Goal: Task Accomplishment & Management: Use online tool/utility

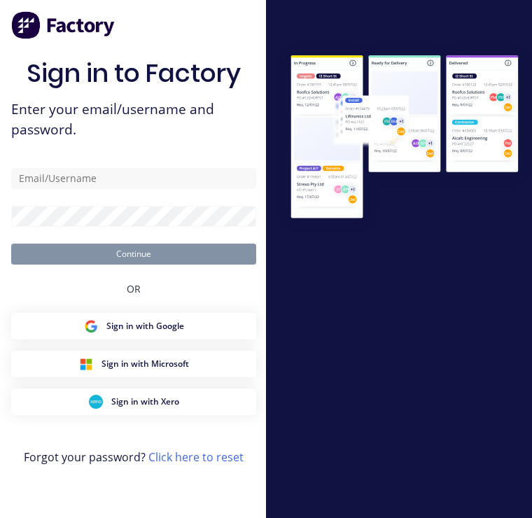
click at [104, 183] on input "text" at bounding box center [133, 178] width 245 height 21
click at [71, 179] on input "text" at bounding box center [133, 178] width 245 height 21
click at [67, 181] on input "text" at bounding box center [133, 178] width 245 height 21
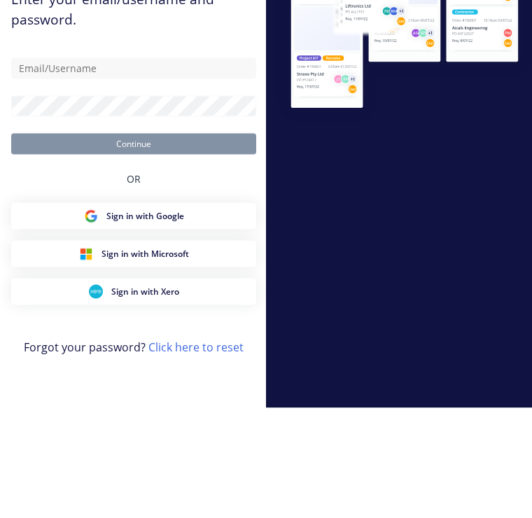
scroll to position [22, 0]
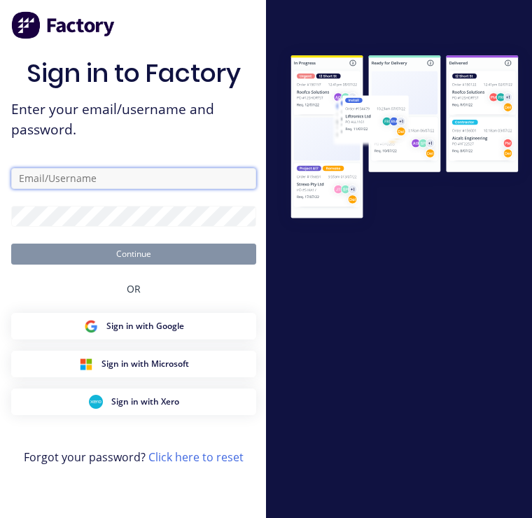
click at [125, 168] on input "text" at bounding box center [133, 178] width 245 height 21
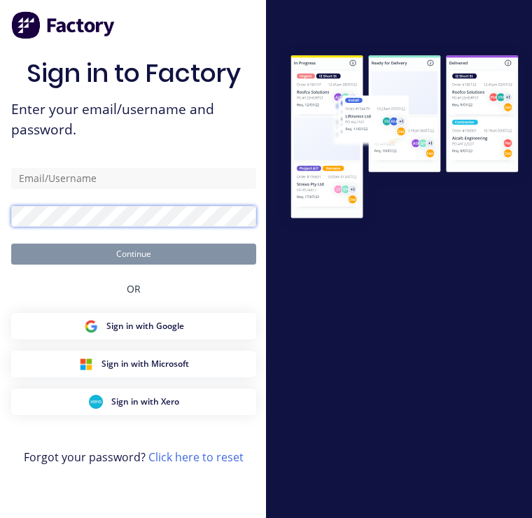
scroll to position [0, 0]
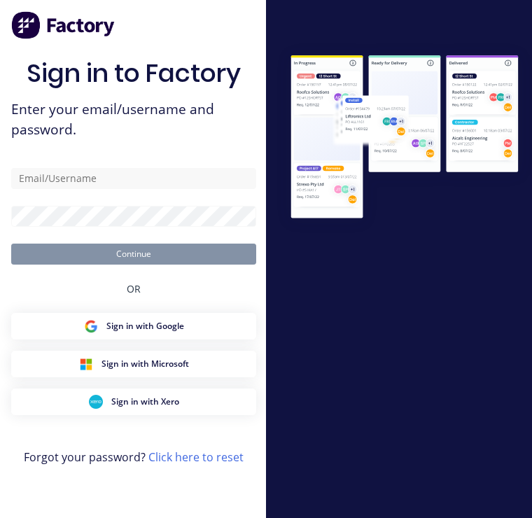
click at [160, 172] on div "Sign in to Factory Enter your email/username and password. Continue OR Sign in …" at bounding box center [133, 273] width 245 height 468
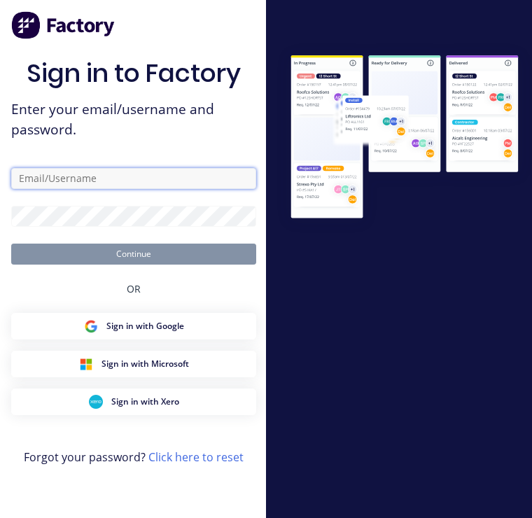
click at [124, 189] on input "text" at bounding box center [133, 178] width 245 height 21
type input "[EMAIL_ADDRESS][DOMAIN_NAME]"
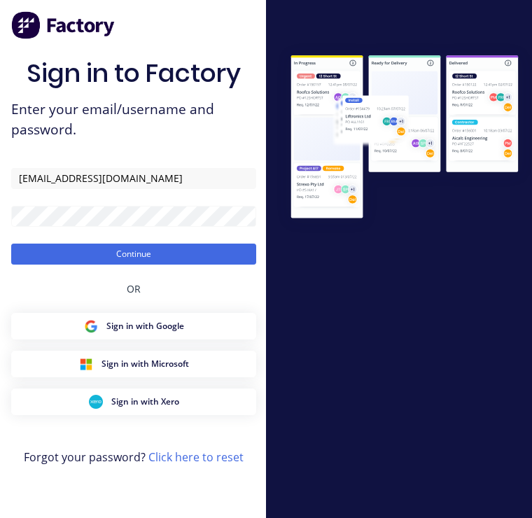
click at [156, 264] on button "Continue" at bounding box center [133, 254] width 245 height 21
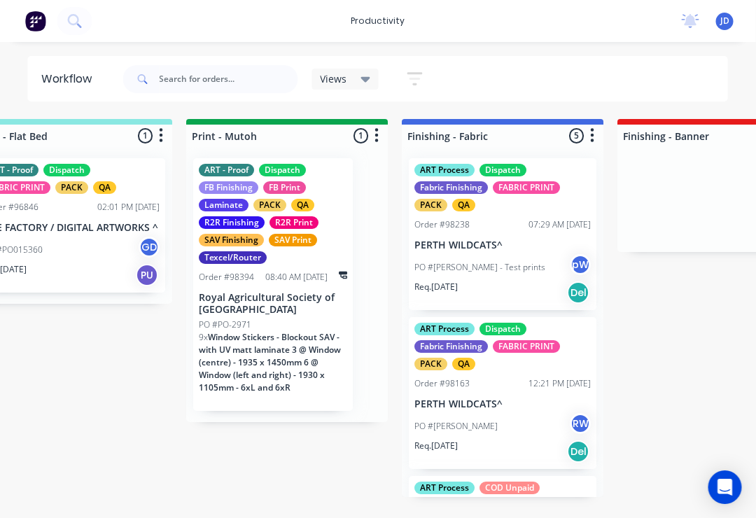
scroll to position [0, 2221]
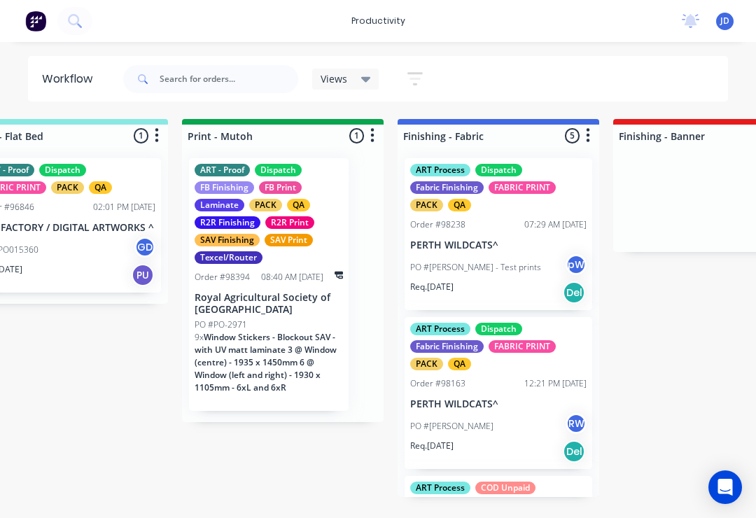
click at [532, 138] on button "button" at bounding box center [588, 135] width 17 height 17
click at [327, 452] on div "Submitted 12 Sort By Created date Required date Order number Customer name Most…" at bounding box center [459, 308] width 5383 height 378
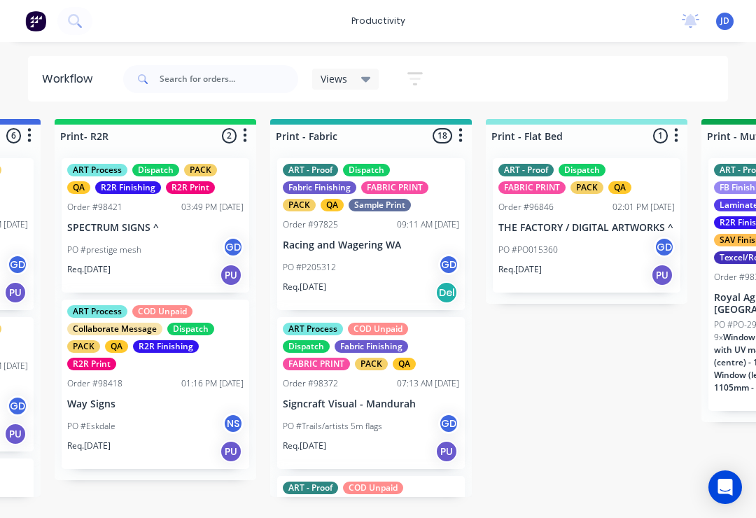
scroll to position [0, 1699]
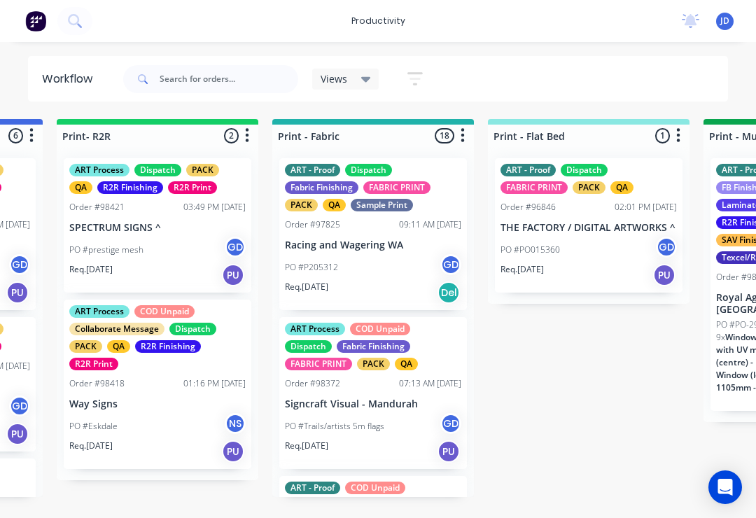
click at [471, 128] on button "button" at bounding box center [463, 135] width 17 height 17
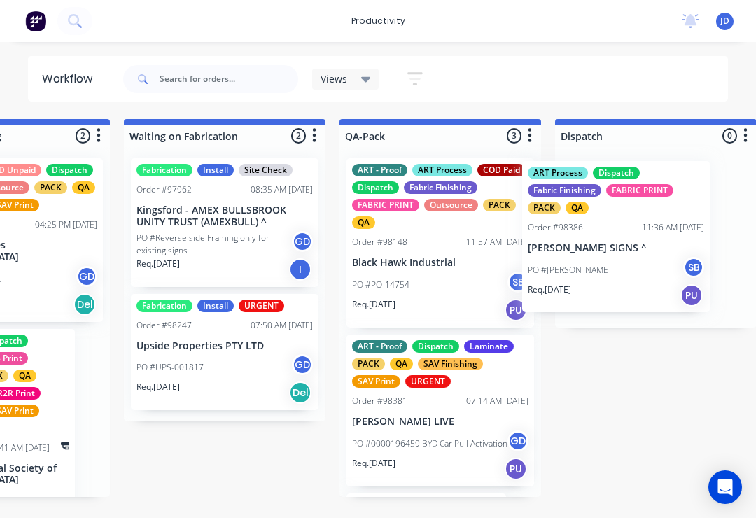
scroll to position [1, 3360]
